Goal: Ask a question

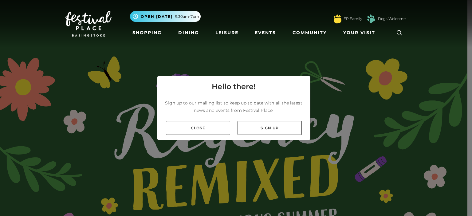
click at [192, 120] on div "Close Sign up" at bounding box center [233, 128] width 153 height 24
click at [195, 124] on link "Close" at bounding box center [198, 128] width 64 height 14
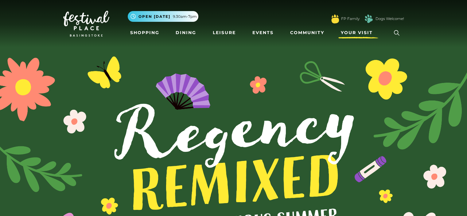
click at [355, 31] on span "Your Visit" at bounding box center [357, 33] width 32 height 6
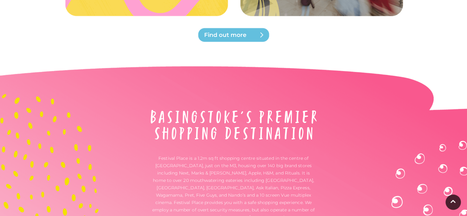
scroll to position [1891, 0]
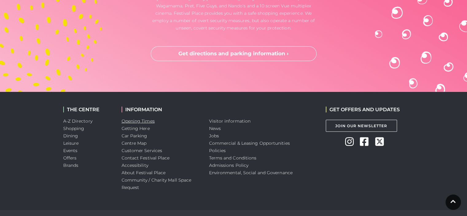
click at [136, 121] on link "Opening Times" at bounding box center [138, 121] width 33 height 6
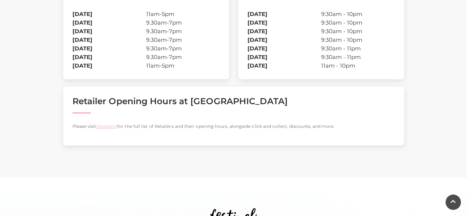
scroll to position [394, 0]
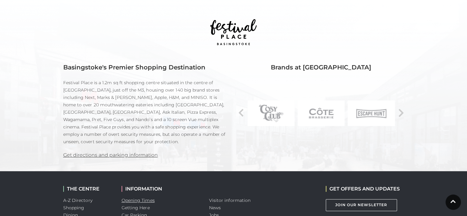
click at [146, 199] on link "Opening Times" at bounding box center [138, 201] width 33 height 6
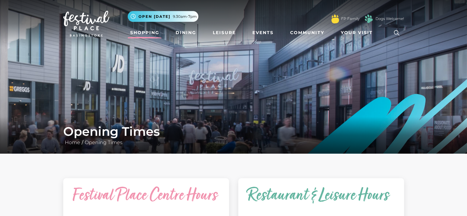
click at [148, 32] on link "Shopping" at bounding box center [145, 32] width 34 height 11
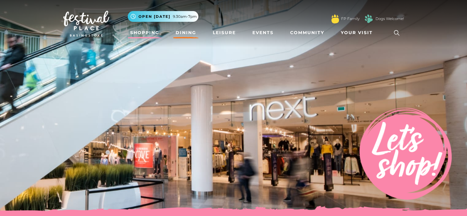
click at [188, 31] on link "Dining" at bounding box center [186, 32] width 26 height 11
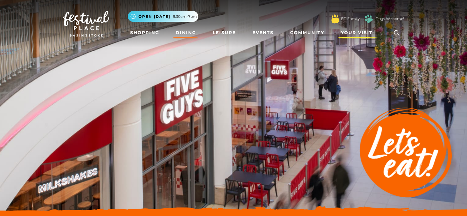
click at [363, 28] on link "Your Visit" at bounding box center [359, 32] width 40 height 11
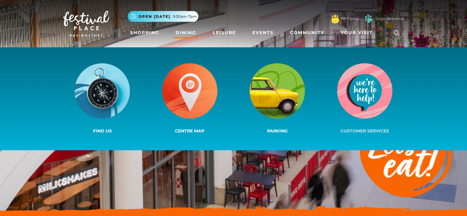
click at [374, 91] on img at bounding box center [364, 90] width 55 height 55
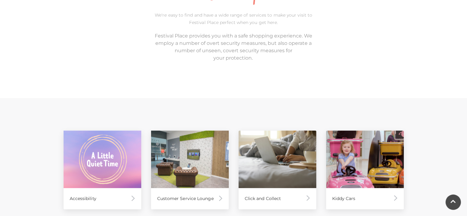
scroll to position [378, 0]
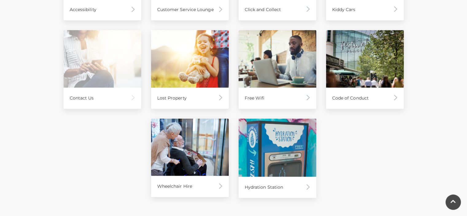
click at [78, 97] on div "Contact Us" at bounding box center [103, 98] width 78 height 21
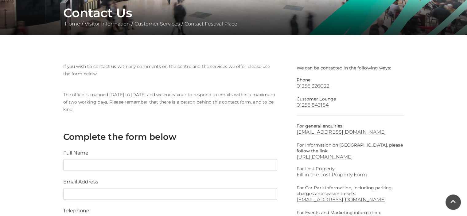
scroll to position [131, 0]
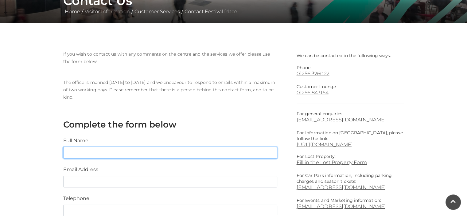
click at [118, 152] on input "text" at bounding box center [170, 153] width 214 height 12
type input "[PERSON_NAME]"
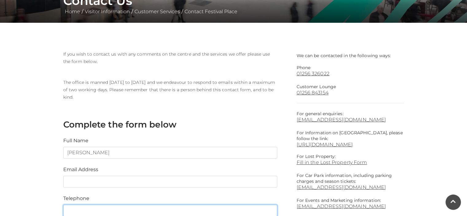
type input "07484264573"
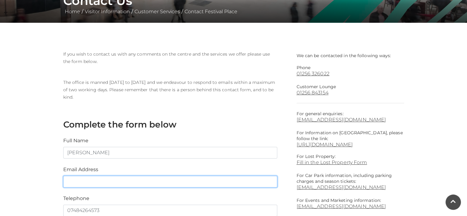
click at [108, 178] on input "email" at bounding box center [170, 182] width 214 height 12
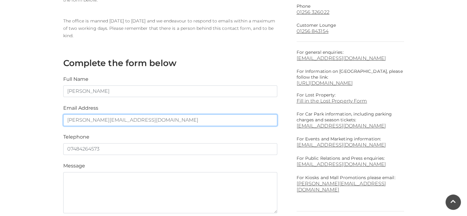
scroll to position [221, 0]
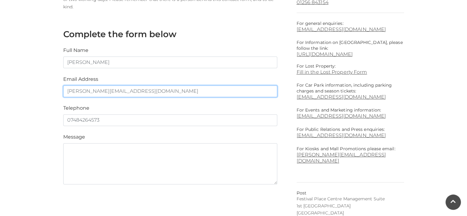
type input "[PERSON_NAME][EMAIL_ADDRESS][DOMAIN_NAME]"
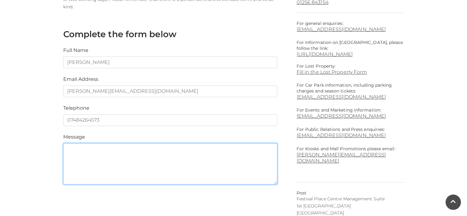
click at [105, 166] on textarea at bounding box center [170, 163] width 214 height 41
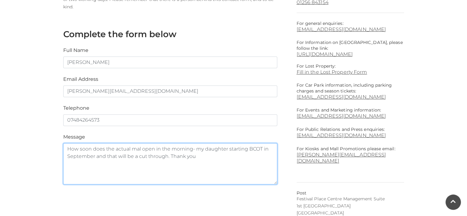
type textarea "How soon does the actual mal open in the morning- my daughter starting BCOT in …"
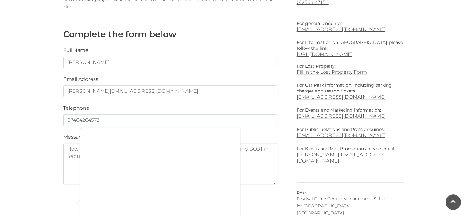
scroll to position [346, 0]
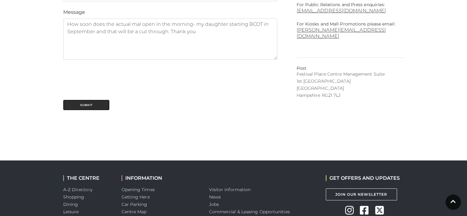
click at [79, 103] on button "Submit" at bounding box center [86, 105] width 46 height 10
click at [87, 105] on button "Submit" at bounding box center [86, 105] width 46 height 10
